Goal: Information Seeking & Learning: Learn about a topic

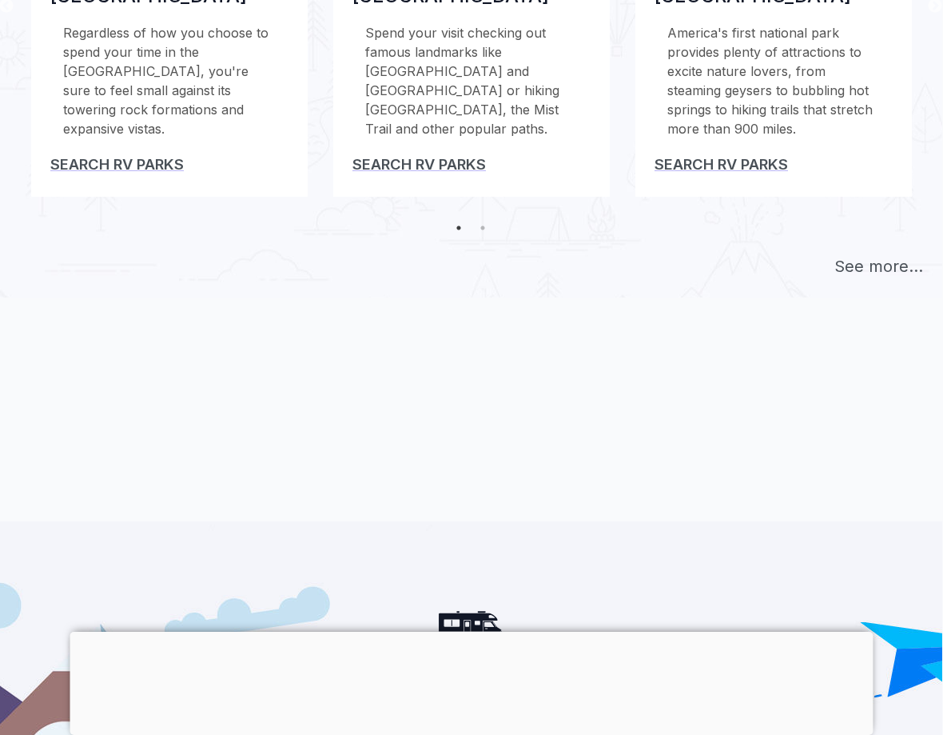
scroll to position [787, 1]
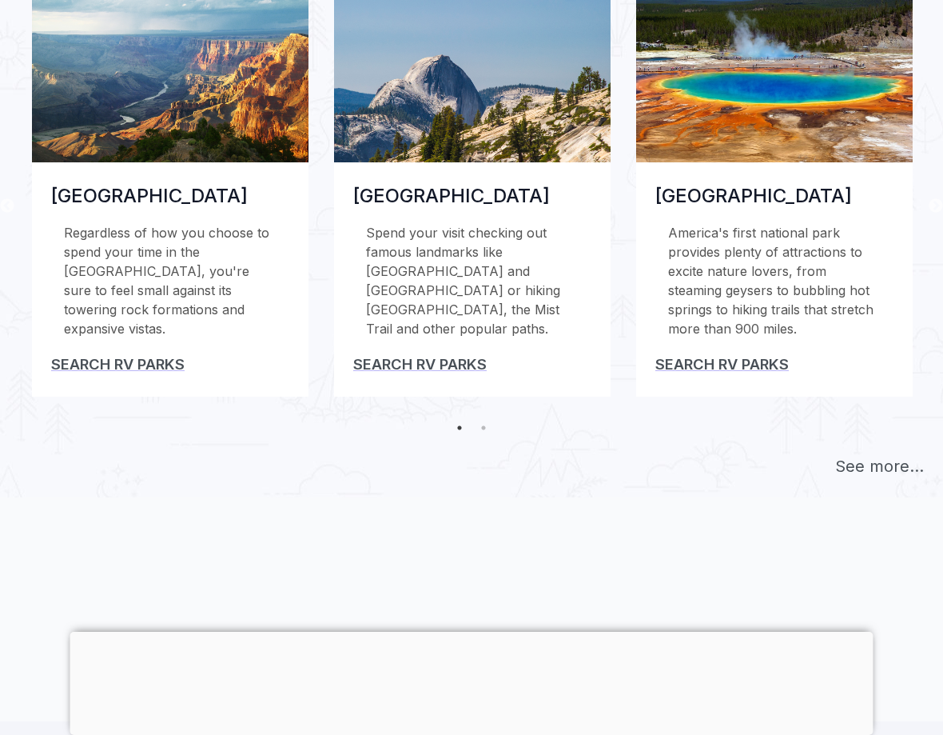
scroll to position [588, 0]
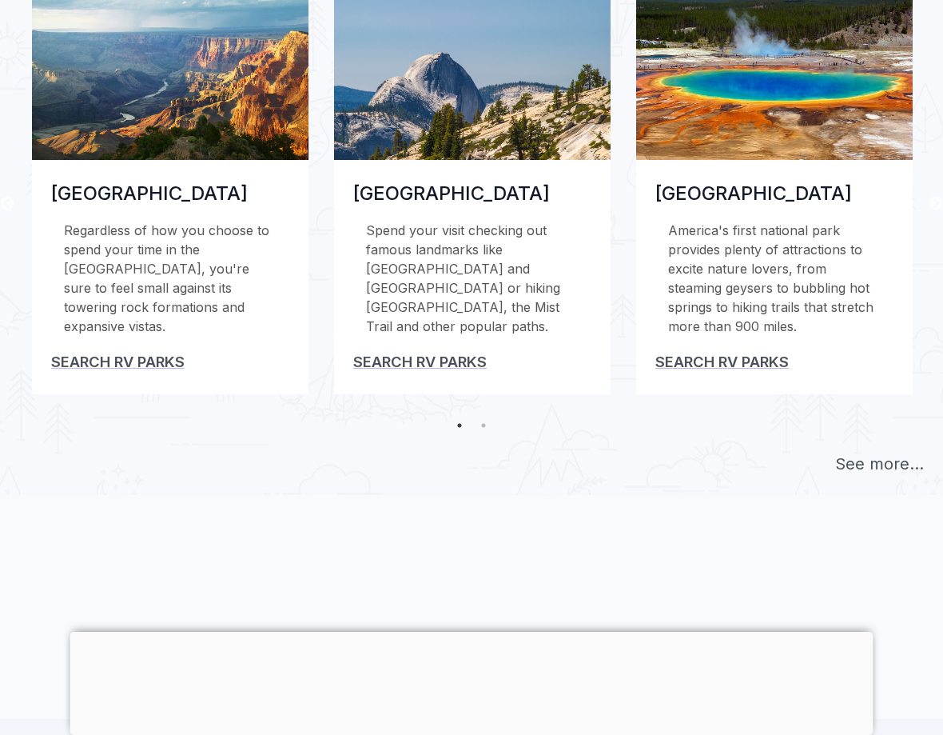
click at [165, 120] on img at bounding box center [170, 77] width 277 height 166
click at [129, 370] on link "Search RV Parks" at bounding box center [118, 362] width 134 height 18
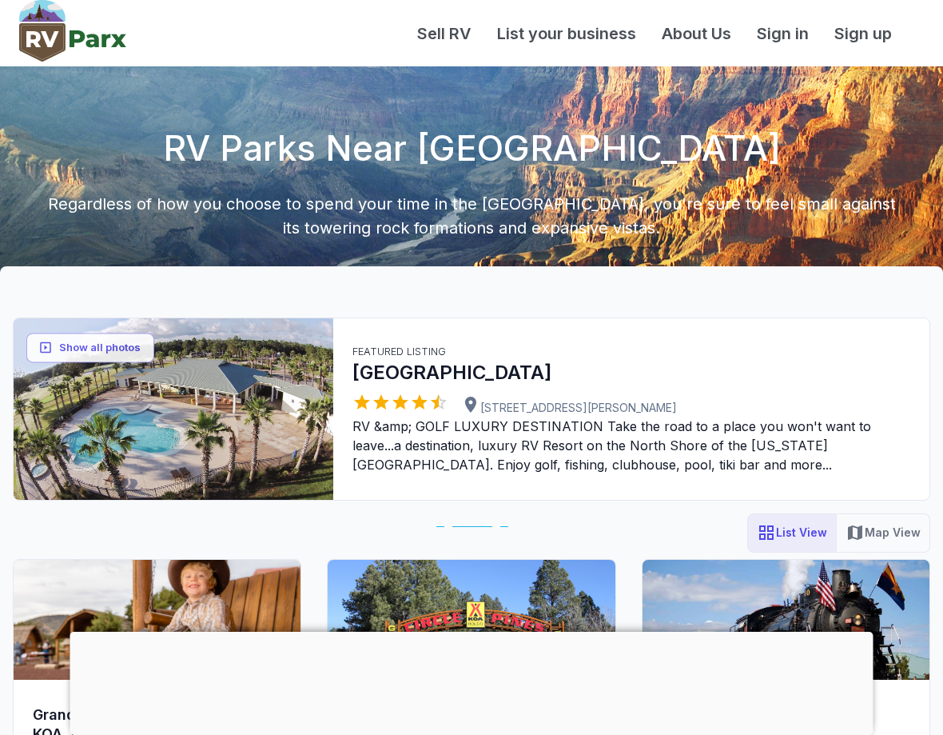
click at [369, 393] on p "12054 Gateway Dr Elberta, AL 36530" at bounding box center [632, 405] width 558 height 24
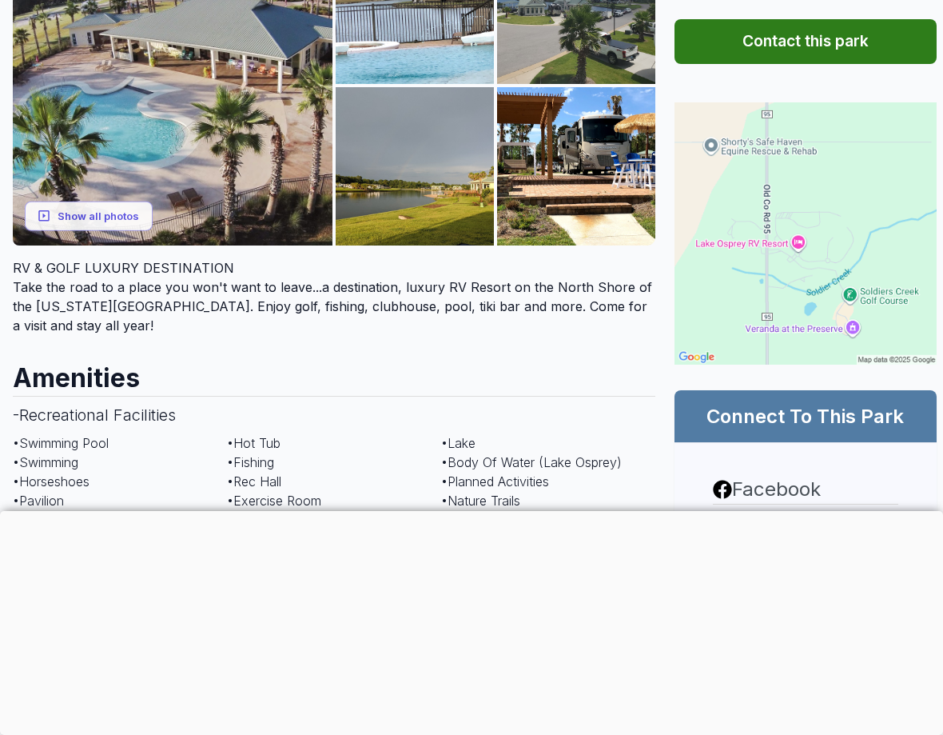
scroll to position [319, 0]
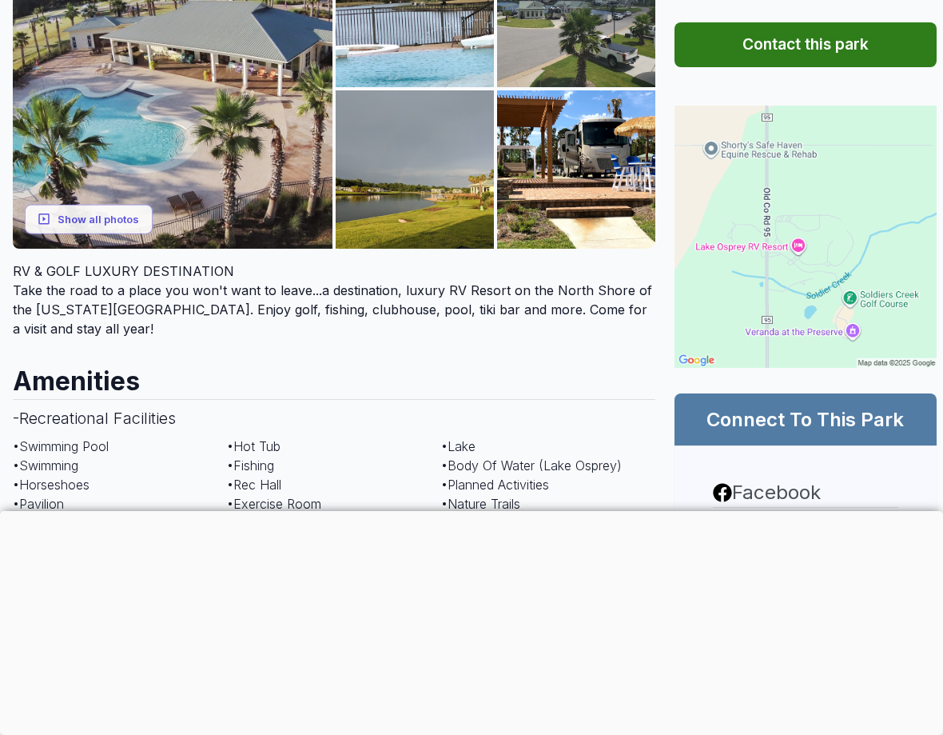
click at [96, 224] on button "Show all photos" at bounding box center [89, 220] width 128 height 30
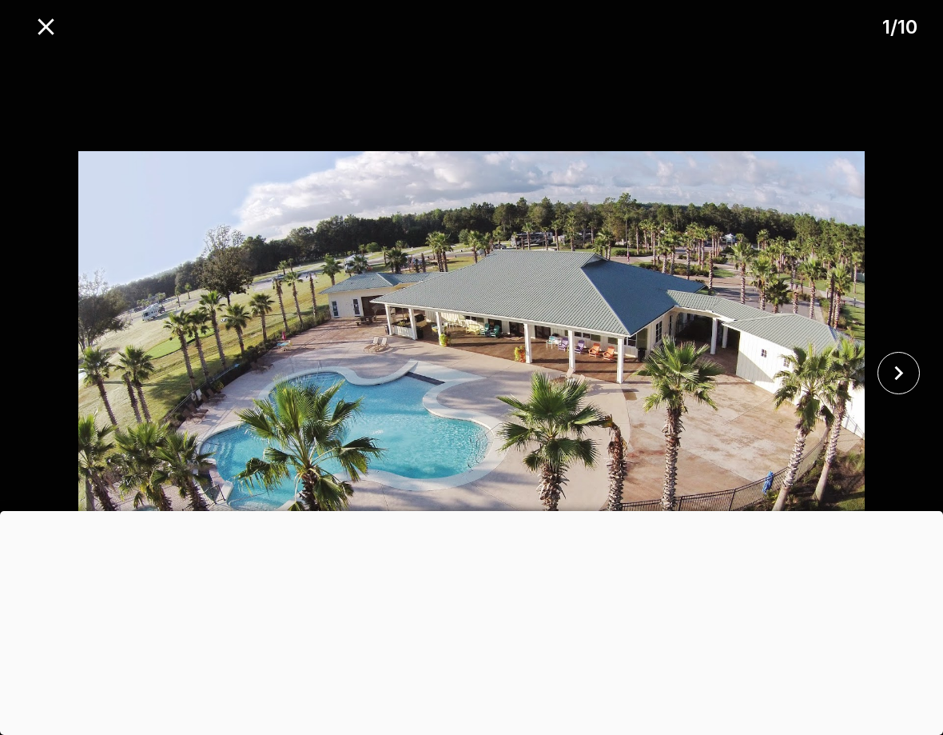
click at [891, 390] on button "close" at bounding box center [899, 373] width 42 height 42
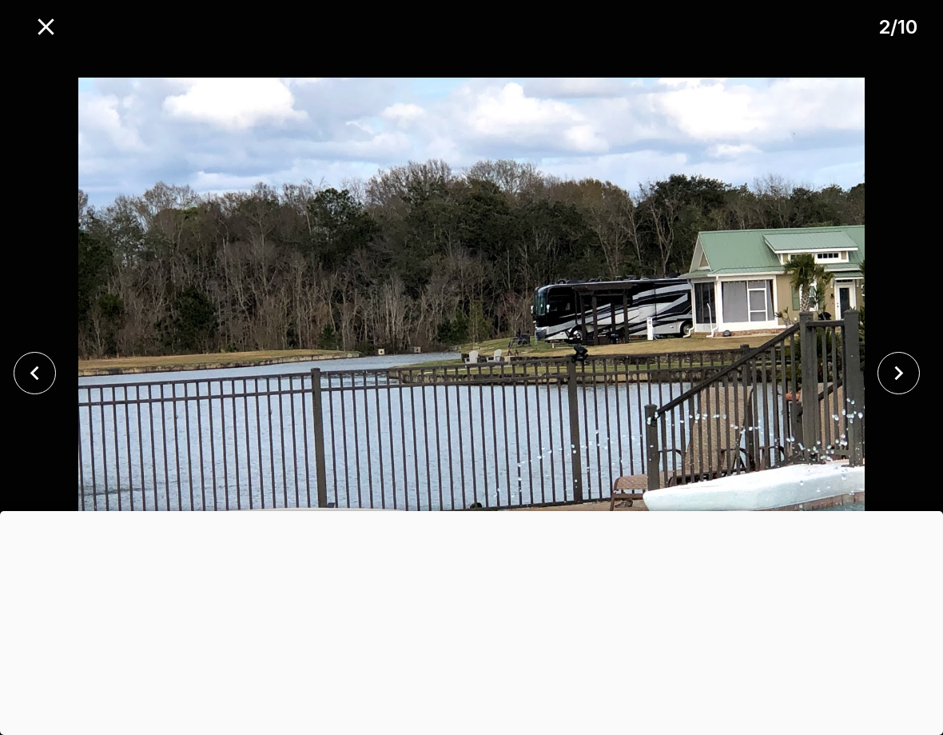
click at [901, 388] on button "close" at bounding box center [899, 373] width 42 height 42
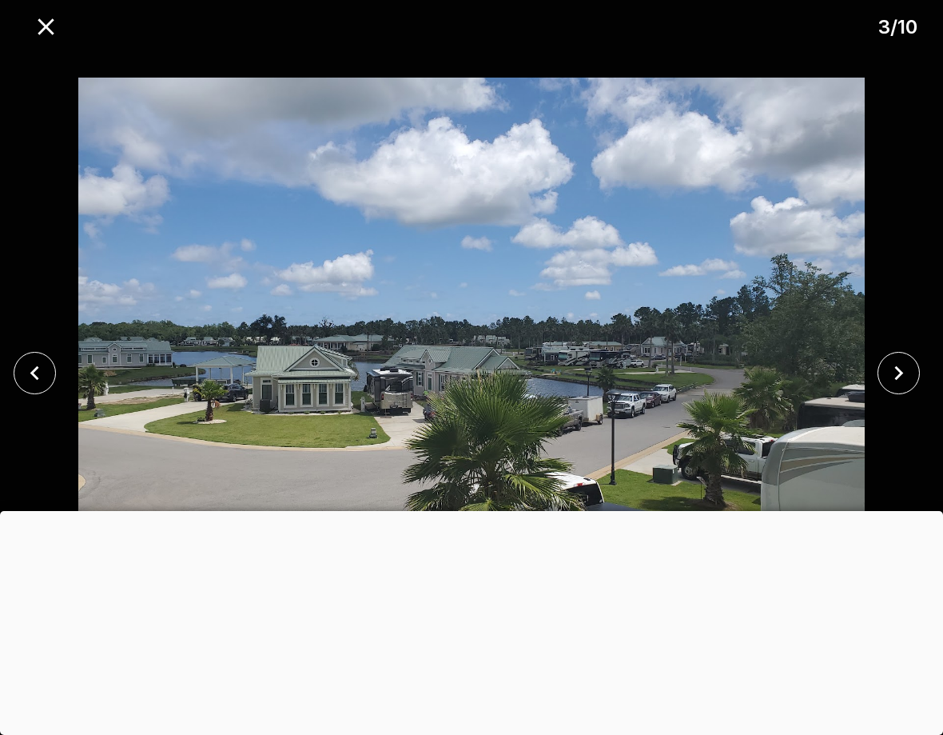
click at [46, 38] on icon "close" at bounding box center [46, 27] width 28 height 28
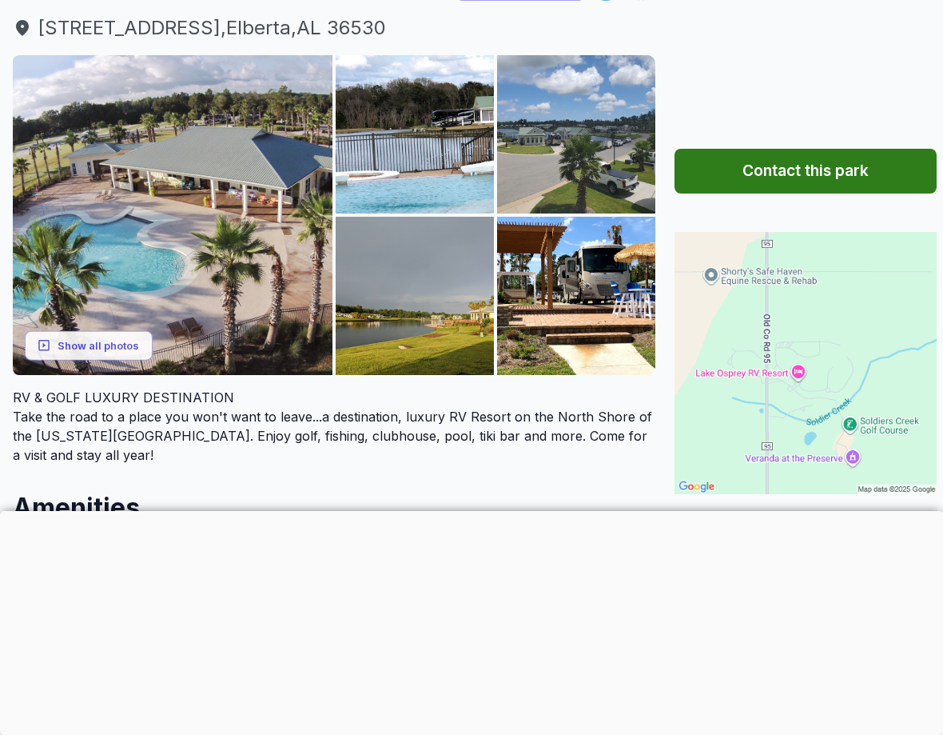
scroll to position [0, 0]
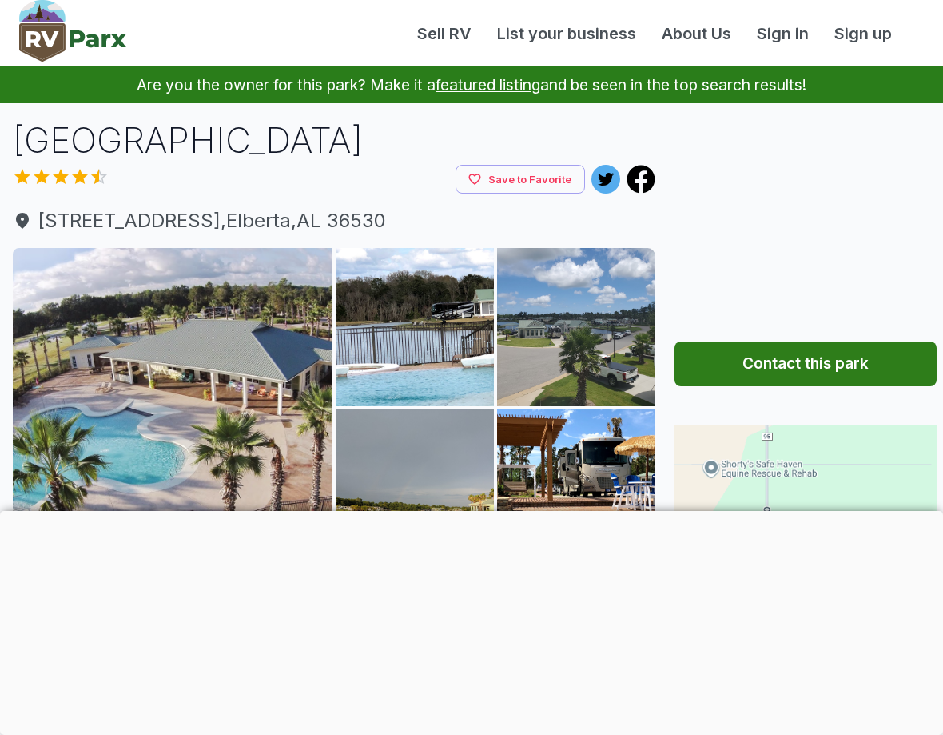
click at [73, 22] on img at bounding box center [72, 31] width 107 height 62
